Goal: Find specific page/section: Find specific page/section

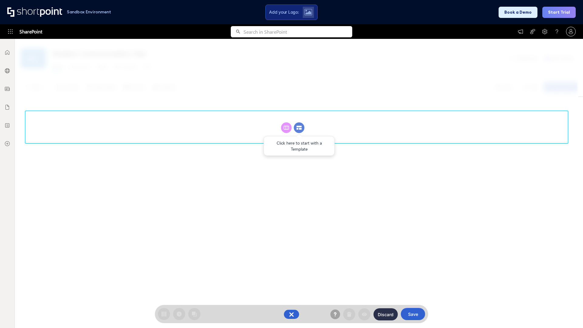
click at [299, 128] on circle at bounding box center [299, 127] width 11 height 11
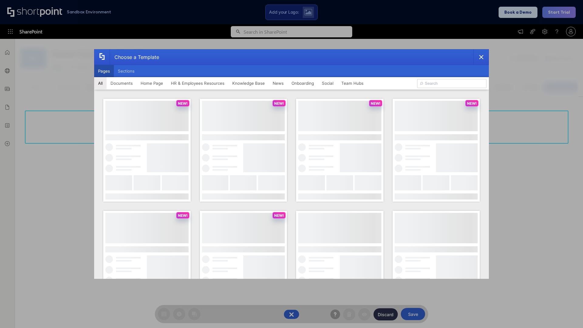
click at [104, 71] on button "Pages" at bounding box center [104, 71] width 20 height 12
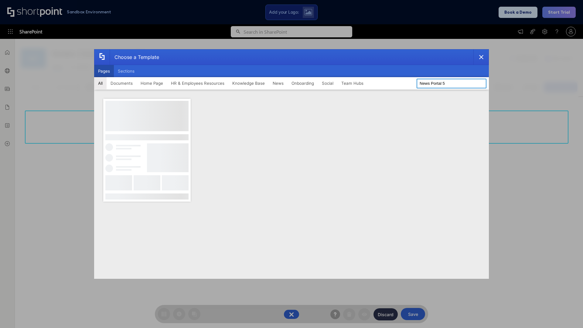
type input "News Portal 5"
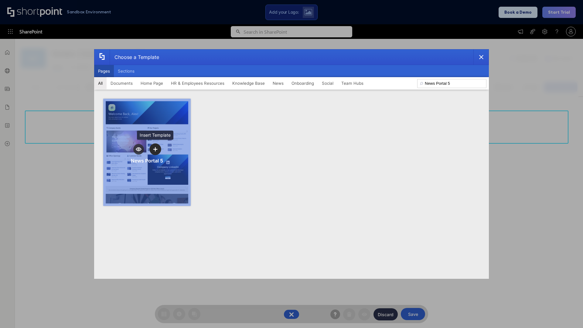
click at [155, 149] on icon "template selector" at bounding box center [155, 149] width 4 height 4
